Goal: Navigation & Orientation: Find specific page/section

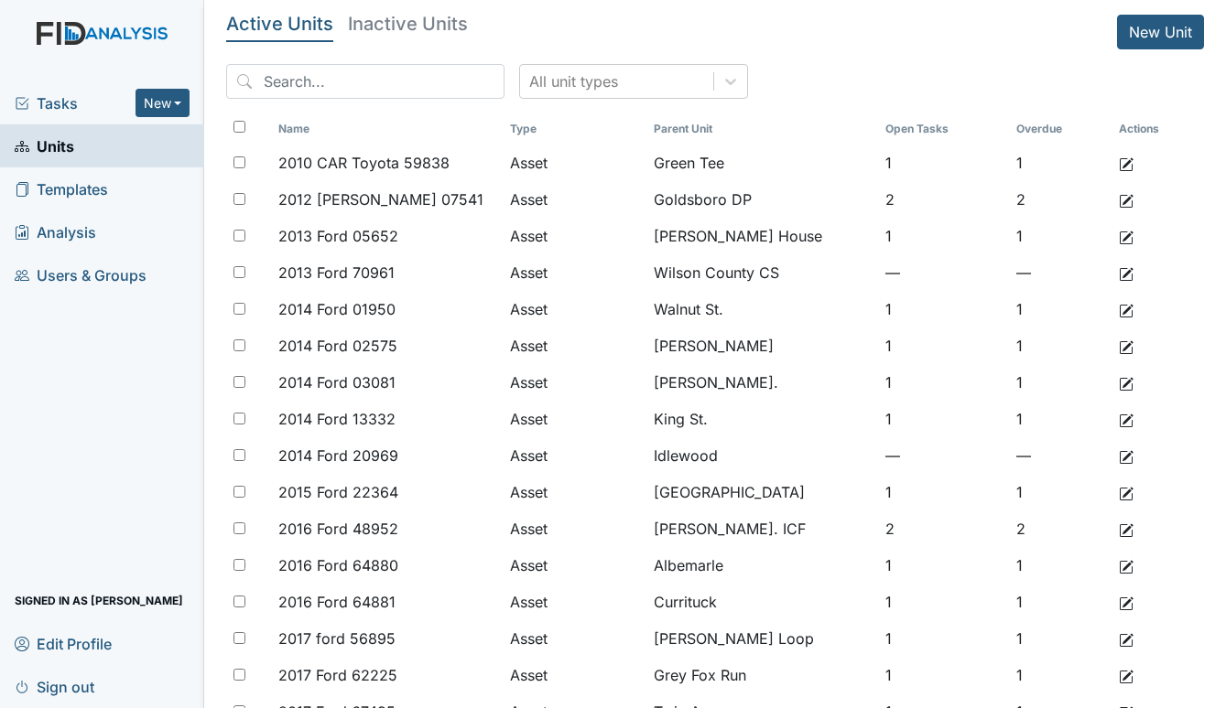
click at [51, 105] on span "Tasks" at bounding box center [75, 103] width 121 height 22
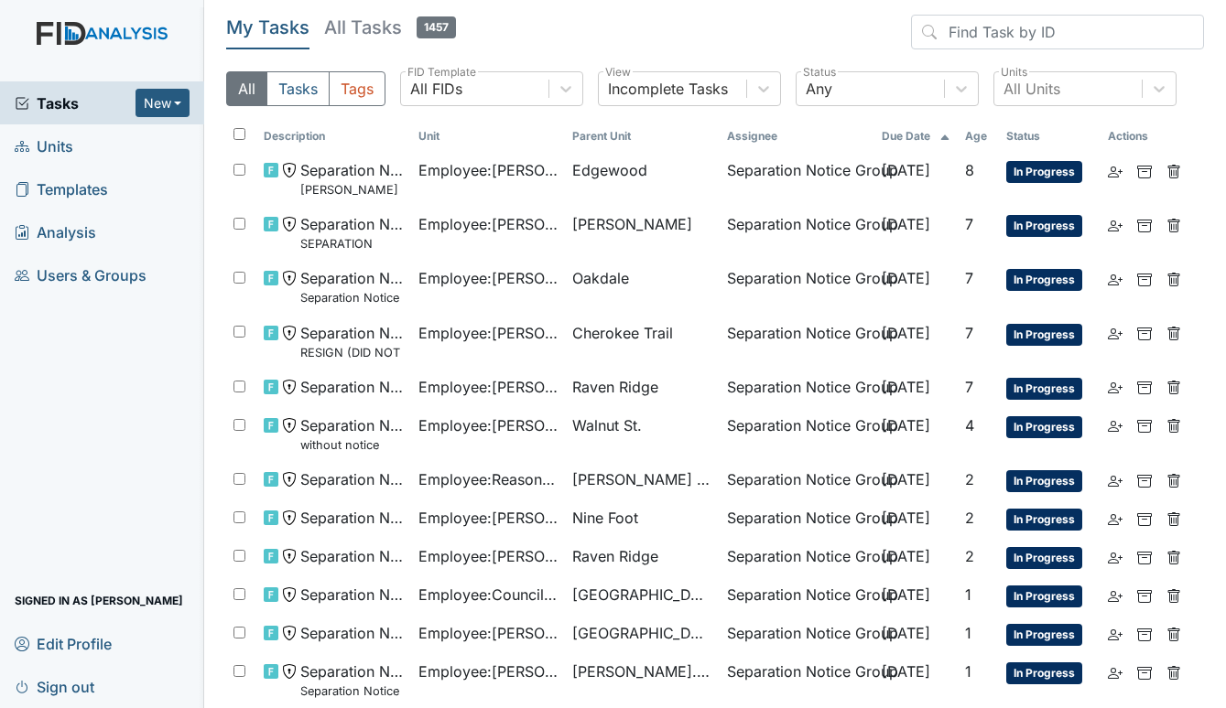
click at [53, 143] on span "Units" at bounding box center [44, 146] width 59 height 28
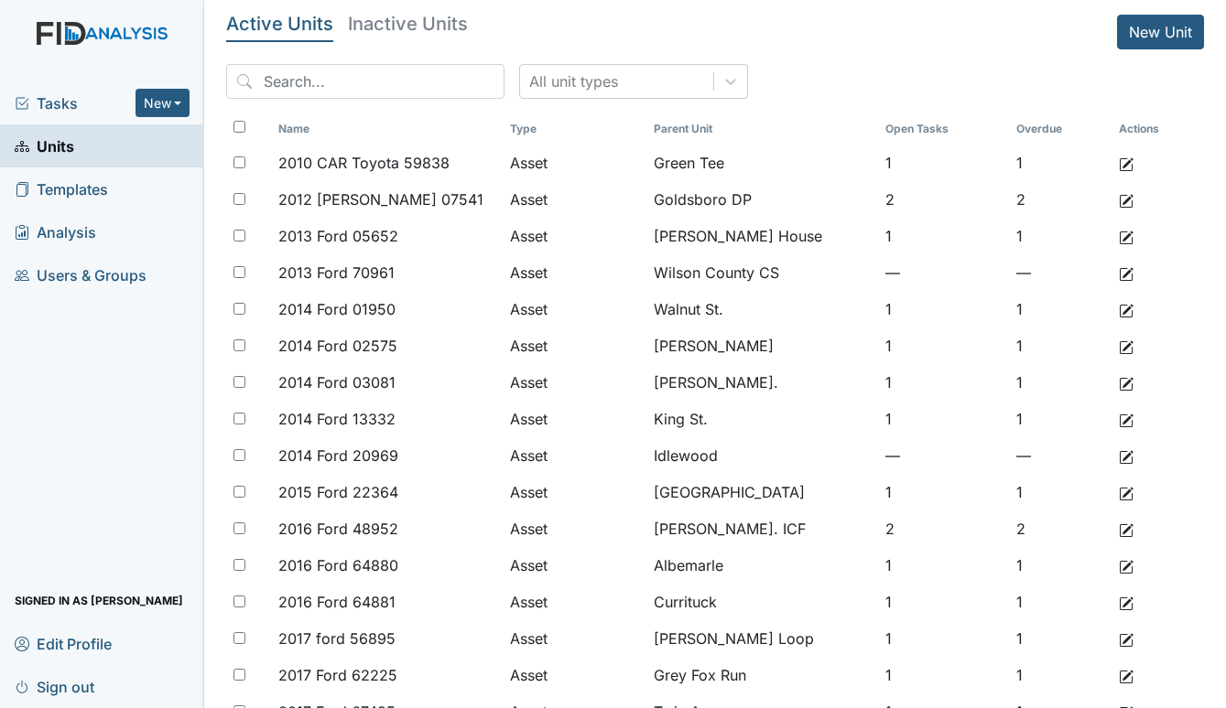
click at [49, 100] on span "Tasks" at bounding box center [75, 103] width 121 height 22
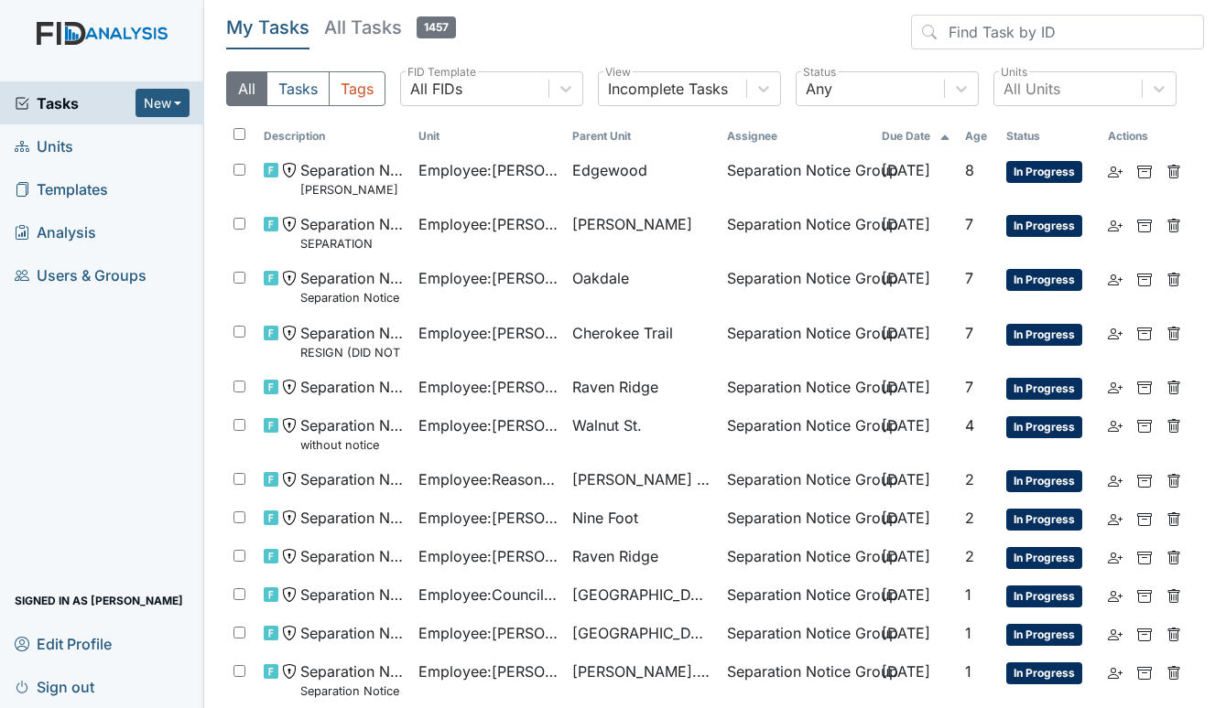
click at [24, 147] on icon at bounding box center [22, 146] width 15 height 15
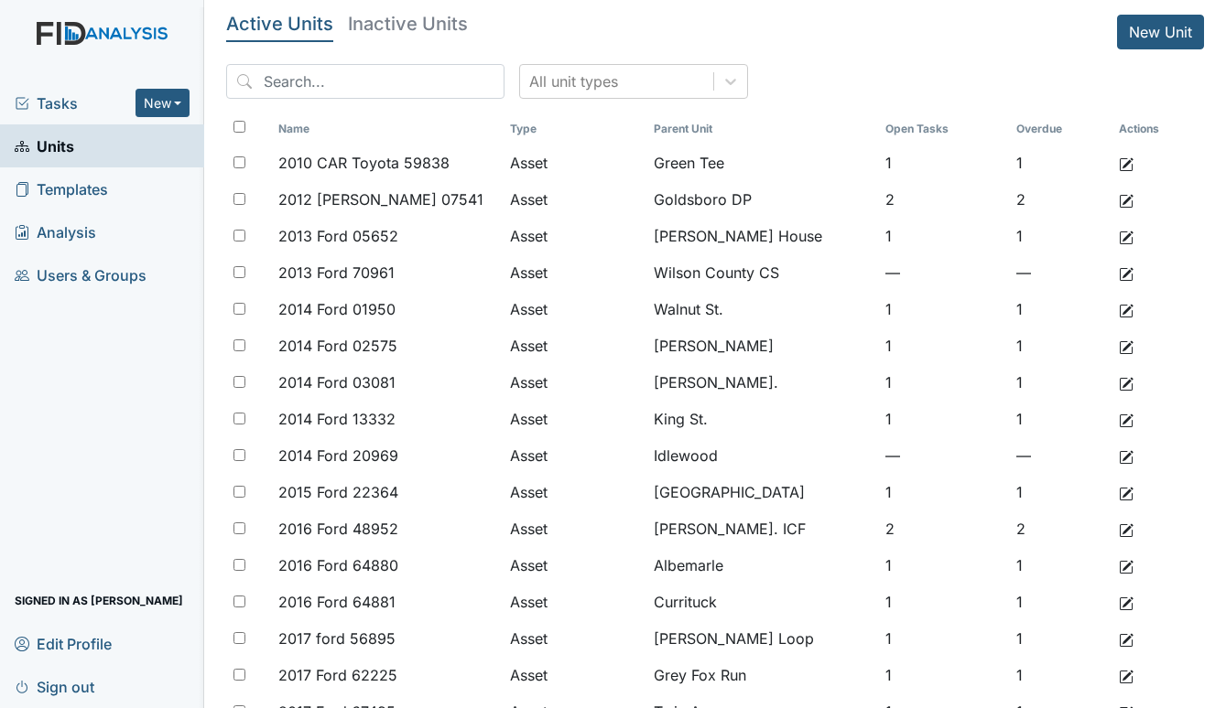
click at [57, 97] on span "Tasks" at bounding box center [75, 103] width 121 height 22
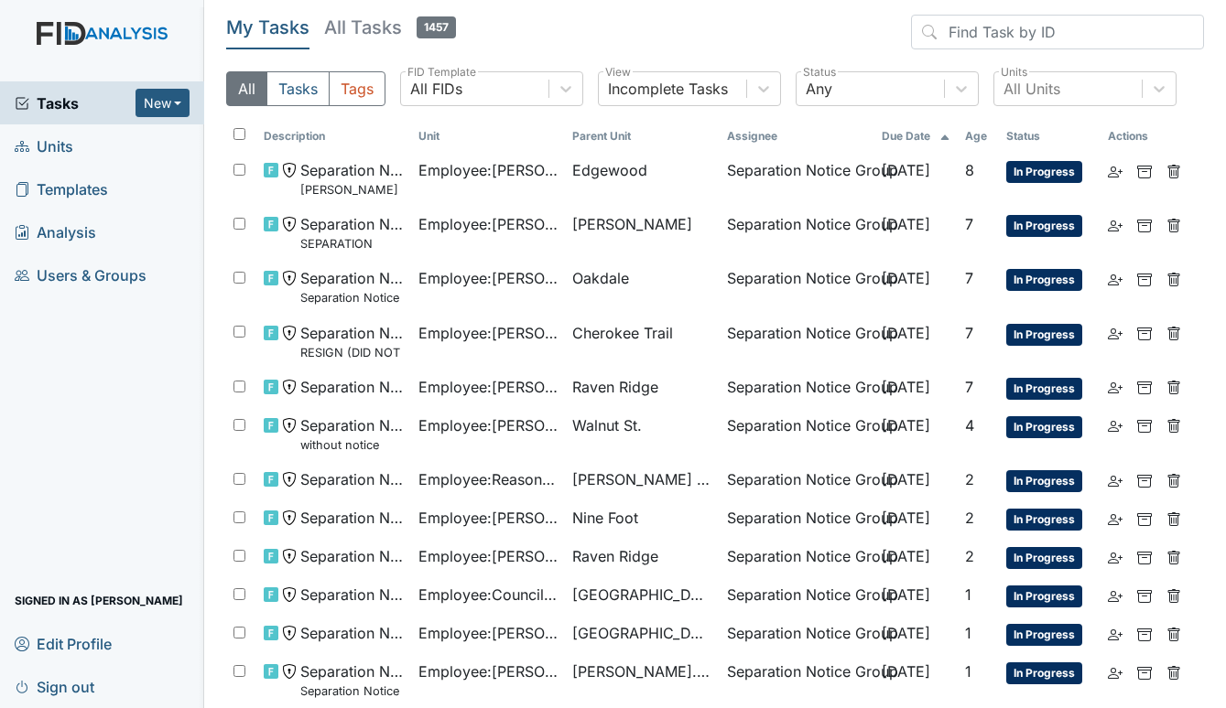
click at [71, 138] on span "Units" at bounding box center [44, 146] width 59 height 28
